Goal: Information Seeking & Learning: Check status

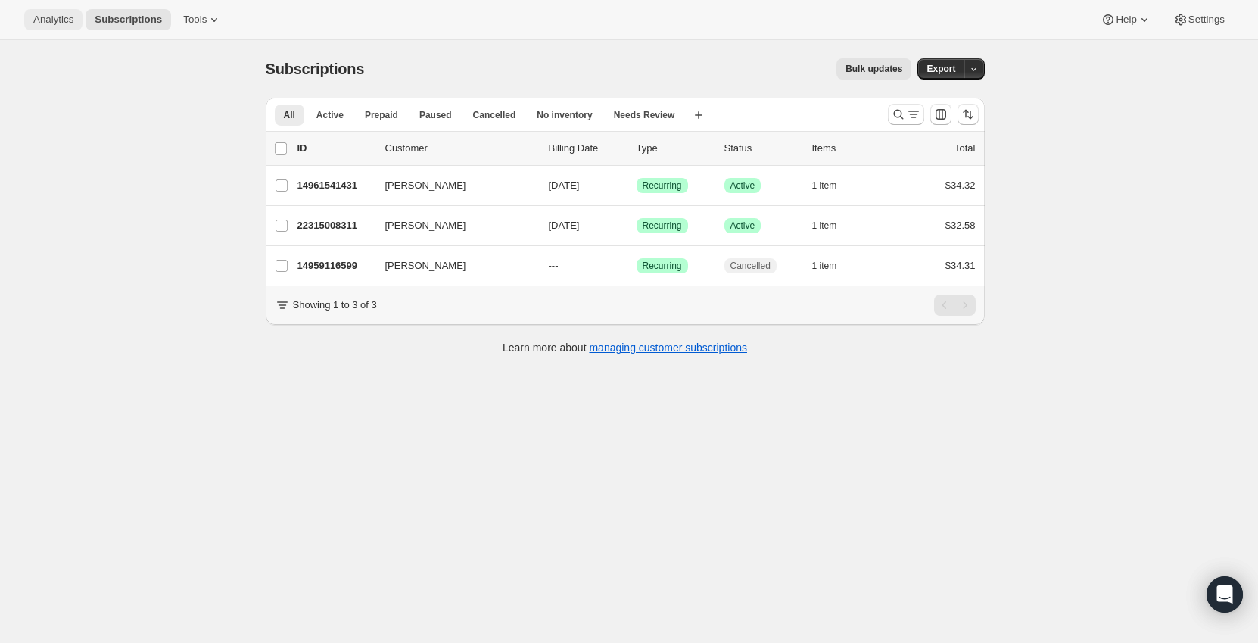
click at [61, 14] on span "Analytics" at bounding box center [53, 20] width 40 height 12
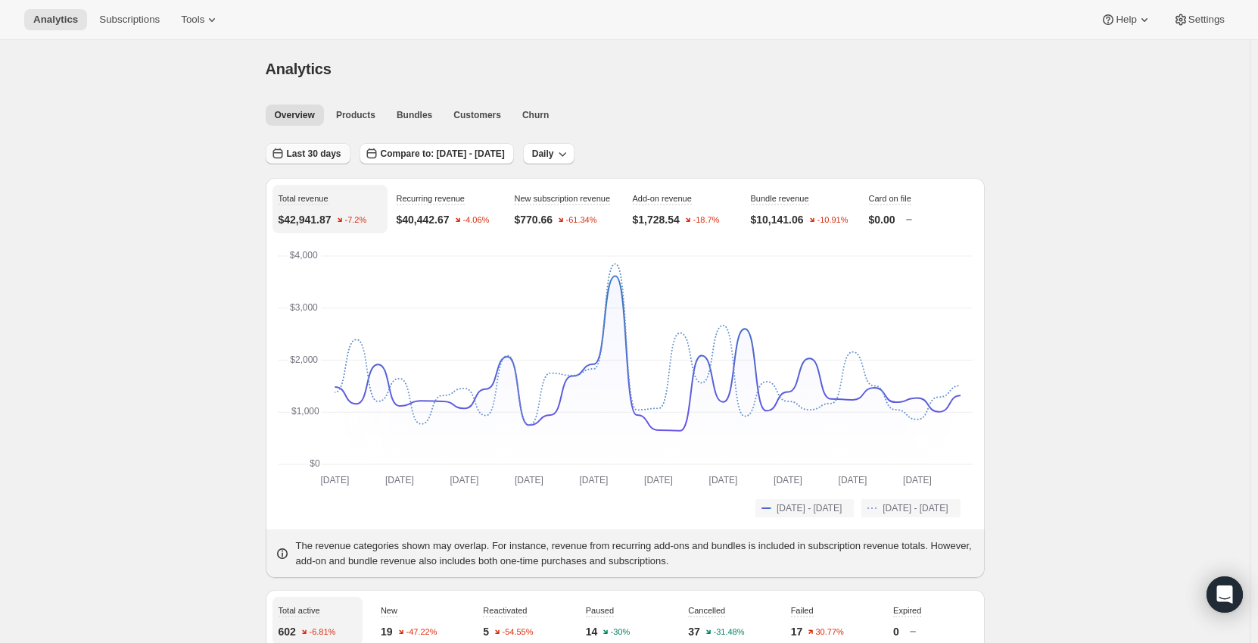
click at [322, 151] on span "Last 30 days" at bounding box center [314, 154] width 54 height 12
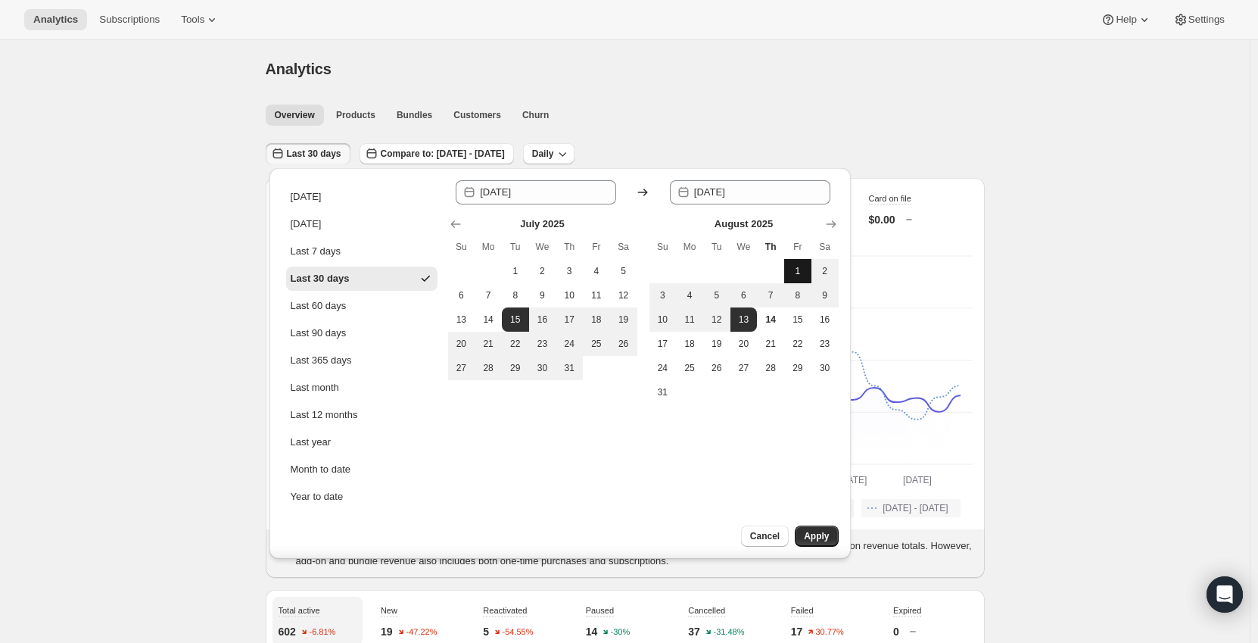
click at [796, 265] on span "1" at bounding box center [797, 271] width 15 height 12
type input "2025-08-01"
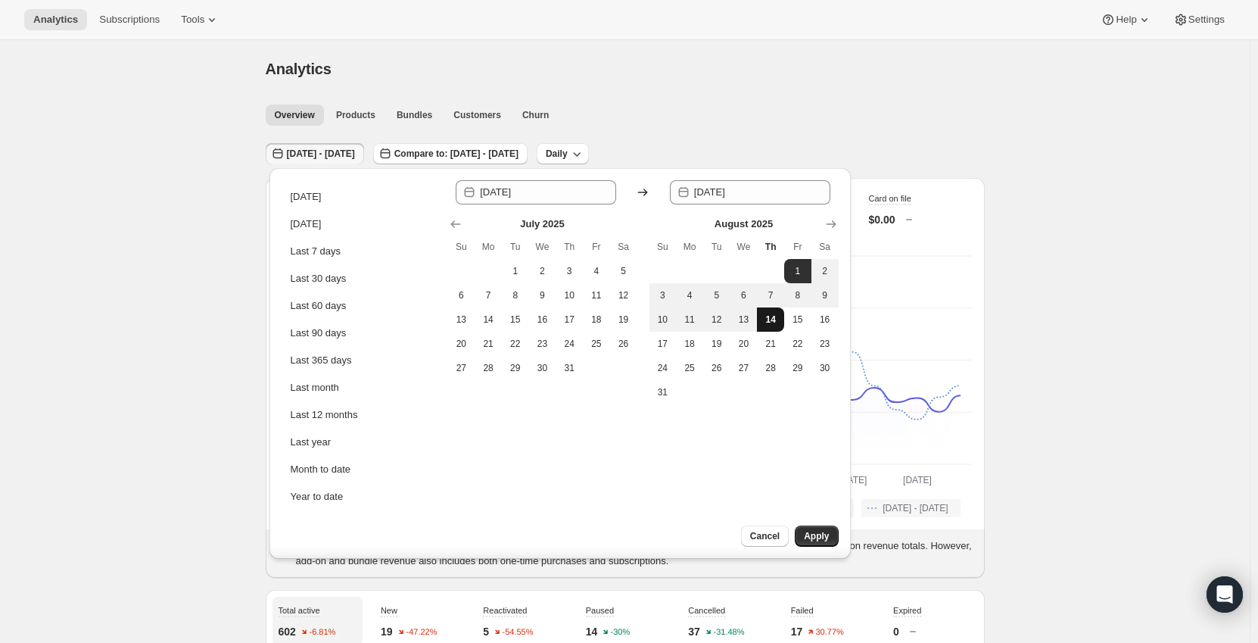
click at [779, 318] on button "14" at bounding box center [770, 319] width 27 height 24
type input "2025-08-14"
click at [812, 534] on span "Apply" at bounding box center [816, 536] width 25 height 12
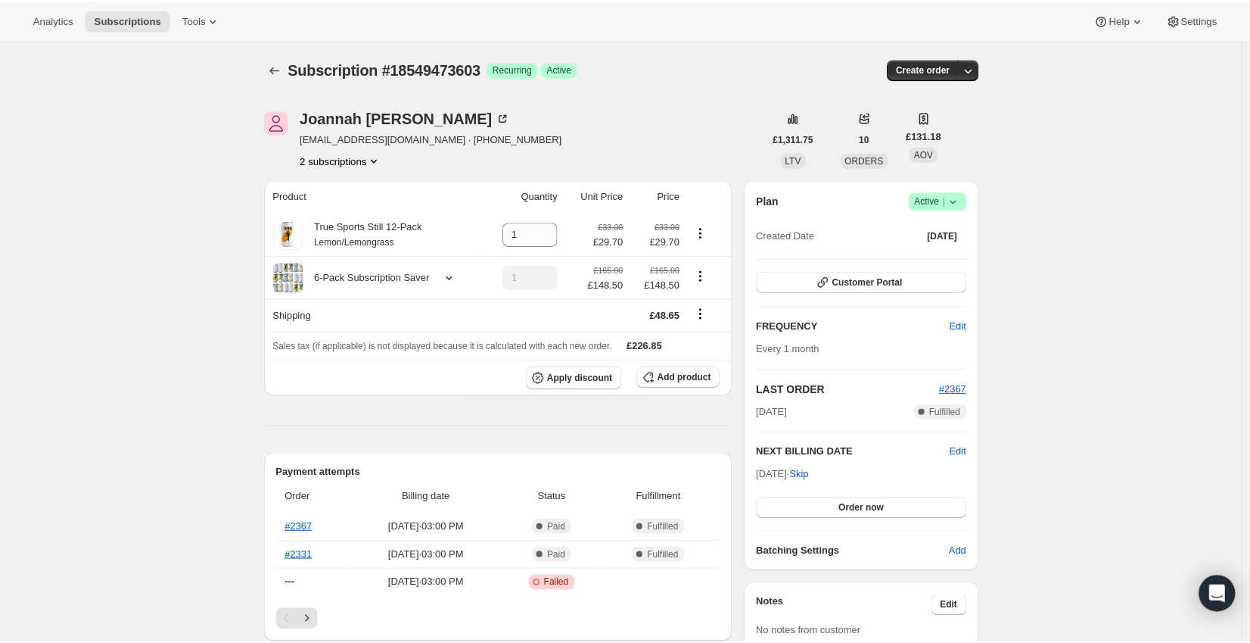
scroll to position [76, 0]
